Goal: Check status: Check status

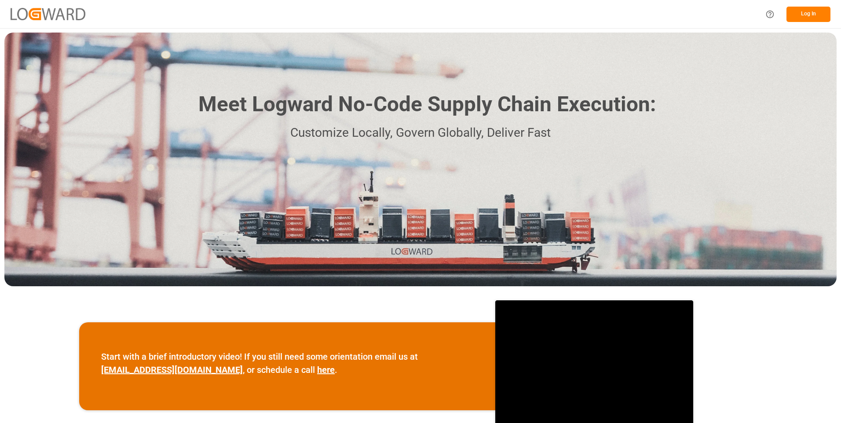
click at [811, 10] on button "Log In" at bounding box center [809, 14] width 44 height 15
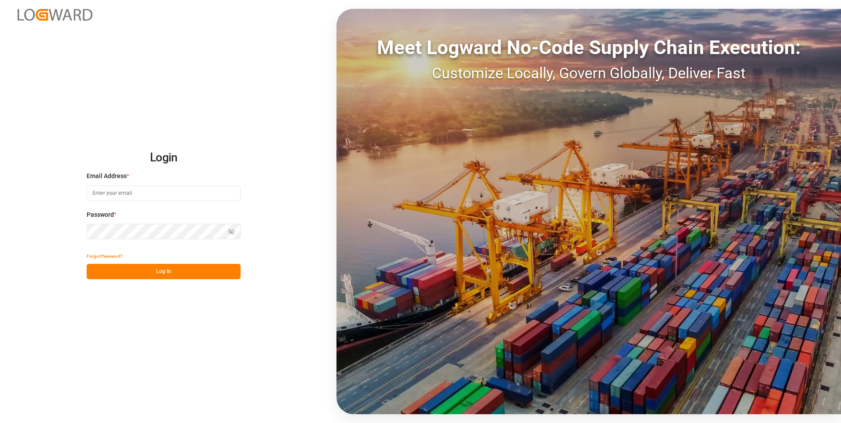
type input "julissa.then@leschaco.com"
click at [163, 271] on button "Log In" at bounding box center [164, 271] width 154 height 15
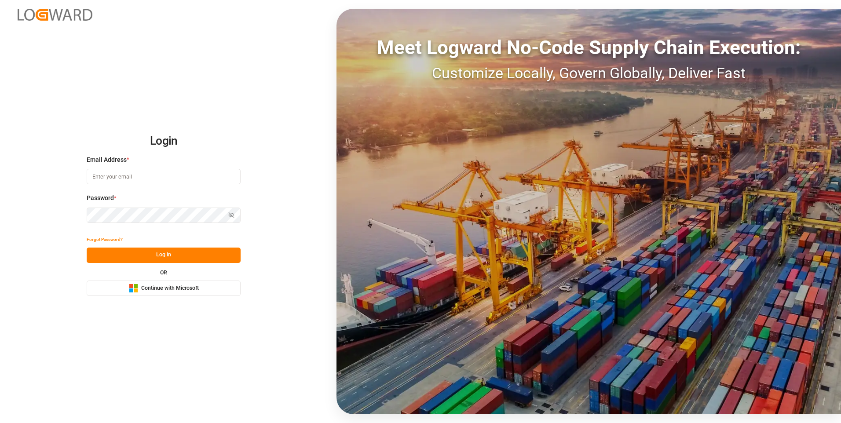
type input "julissa.then@leschaco.com"
click at [158, 257] on button "Log In" at bounding box center [164, 255] width 154 height 15
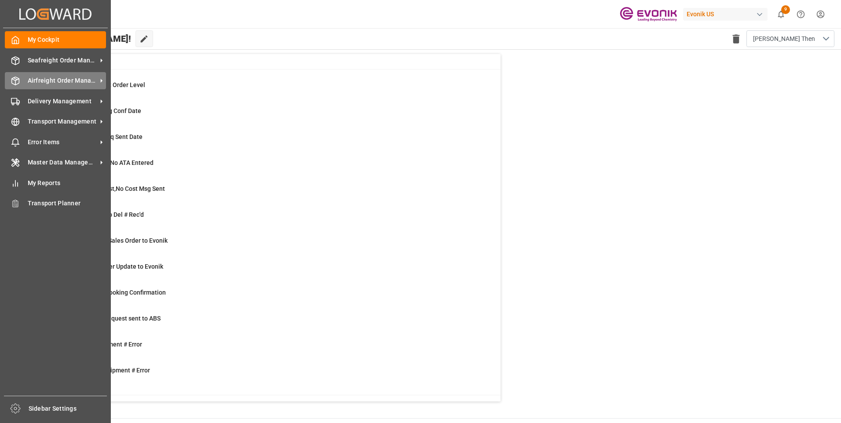
click at [19, 81] on icon at bounding box center [15, 81] width 7 height 8
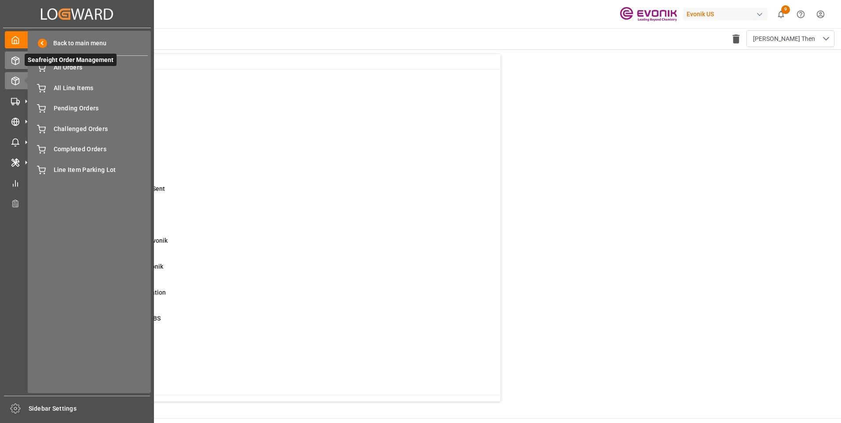
click at [14, 61] on icon at bounding box center [15, 60] width 9 height 9
click at [15, 61] on icon at bounding box center [15, 60] width 9 height 9
click at [70, 68] on span "All Orders" at bounding box center [101, 67] width 95 height 9
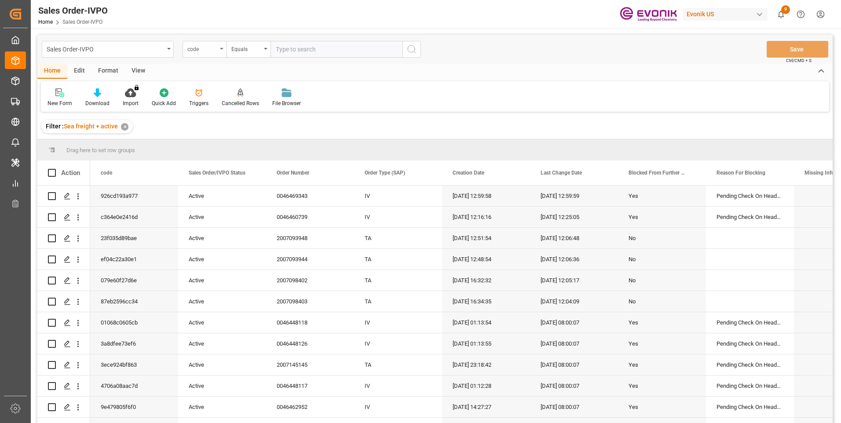
click at [200, 52] on div "code" at bounding box center [202, 48] width 30 height 10
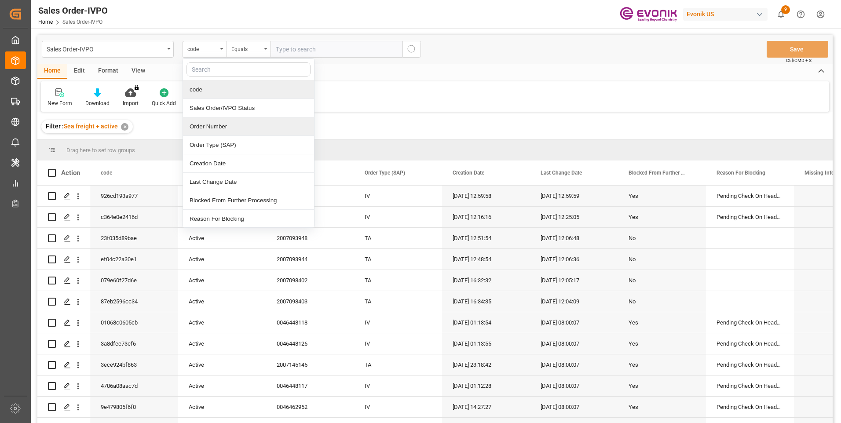
click at [202, 124] on div "Order Number" at bounding box center [248, 126] width 131 height 18
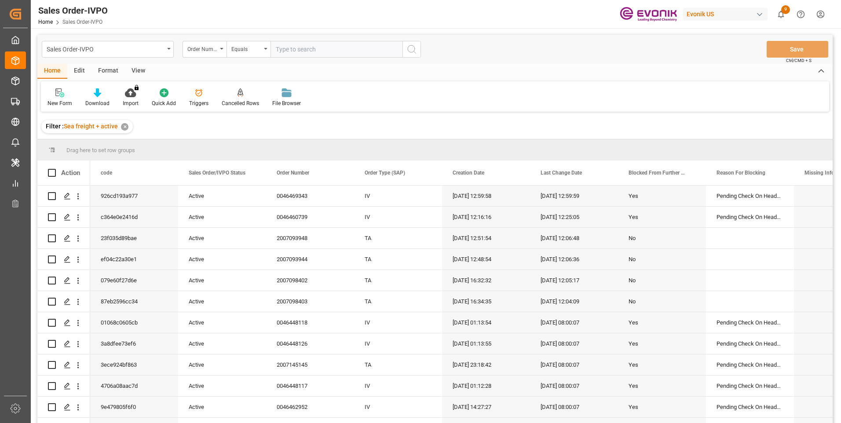
click at [298, 49] on input "text" at bounding box center [337, 49] width 132 height 17
paste input "2007102590"
type input "2007102590"
click at [407, 48] on icon "search button" at bounding box center [412, 49] width 11 height 11
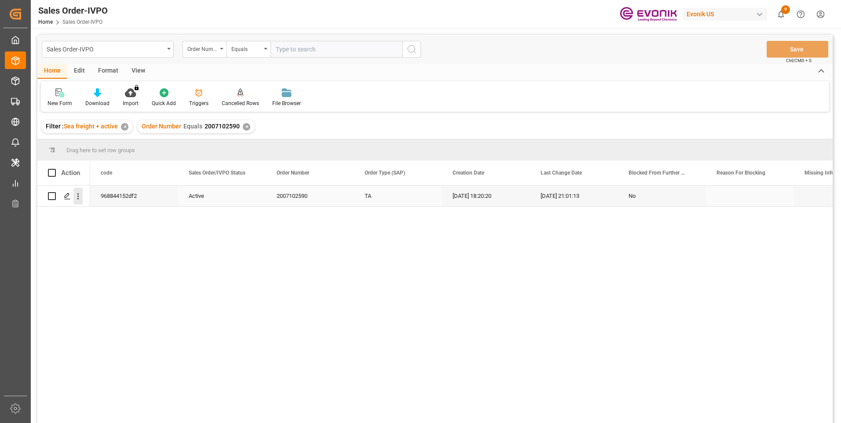
click at [75, 197] on icon "open menu" at bounding box center [77, 196] width 9 height 9
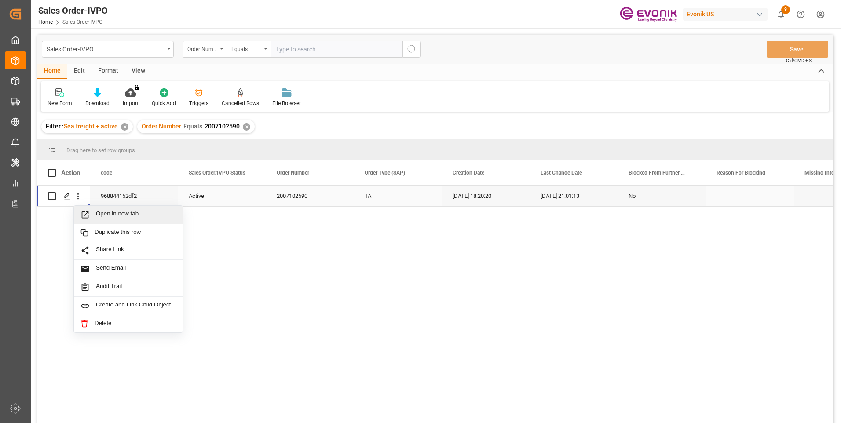
click at [108, 214] on span "Open in new tab" at bounding box center [136, 214] width 80 height 9
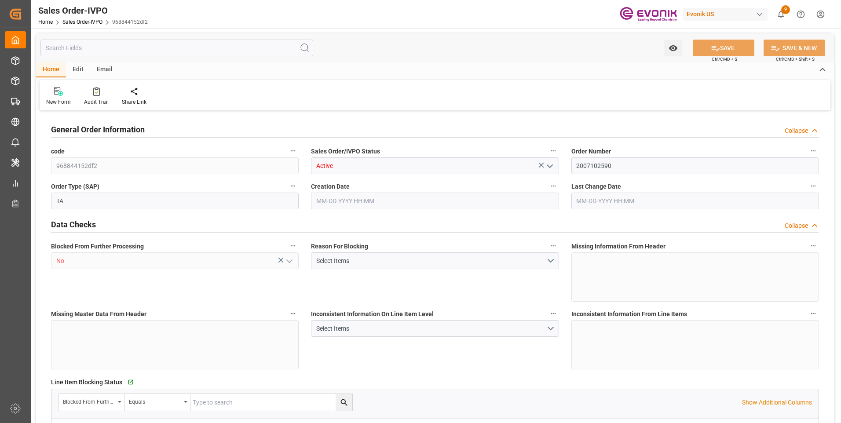
type input "COCTG"
type input "0"
type input "1"
type input "2"
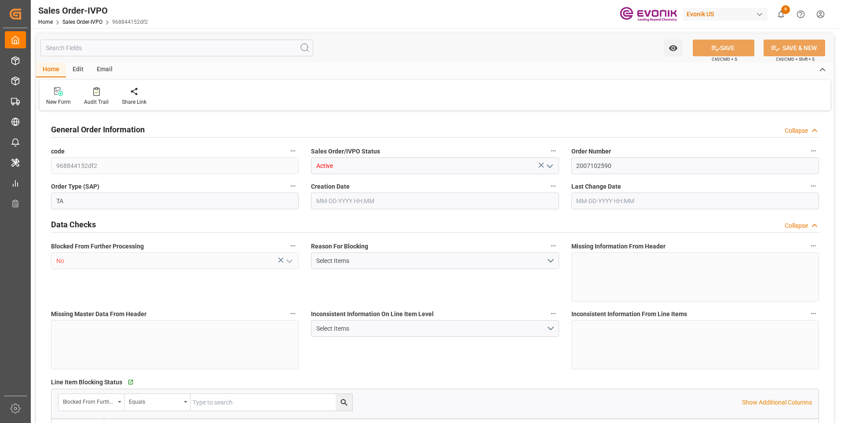
type input "18160"
type input "54.1484"
type input "17000"
type input "30"
type input "[DATE] 18:20"
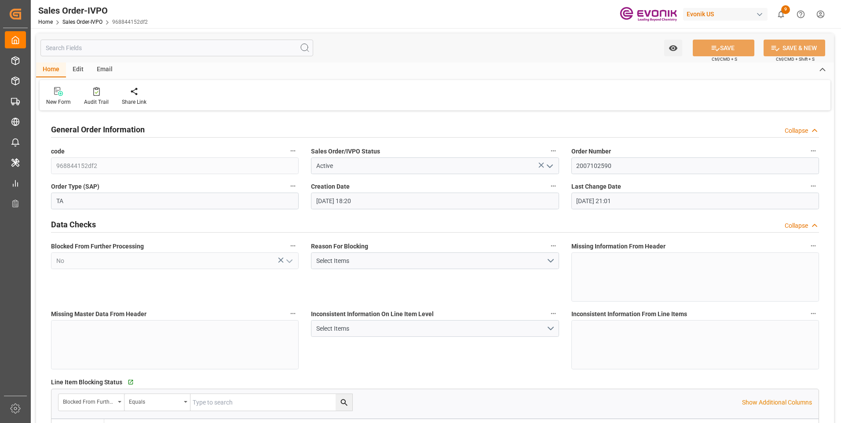
type input "[DATE] 21:01"
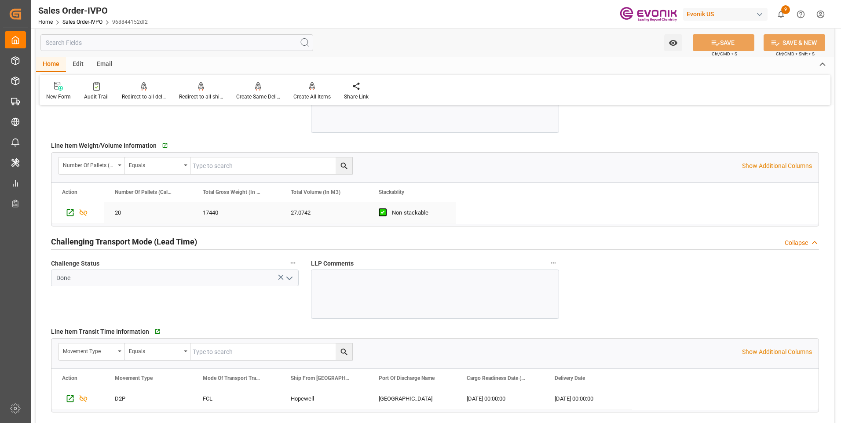
scroll to position [1408, 0]
